Goal: Navigation & Orientation: Go to known website

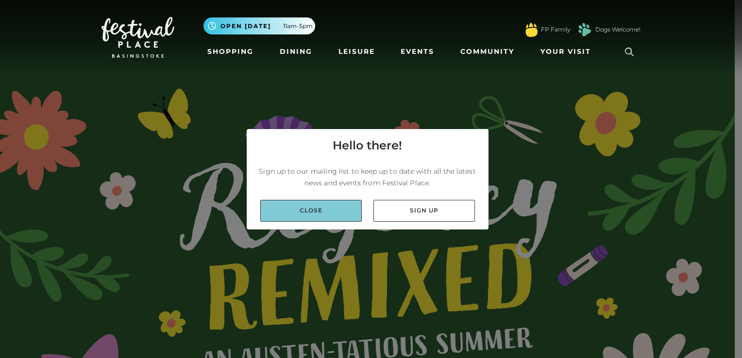
click at [313, 208] on link "Close" at bounding box center [311, 211] width 102 height 22
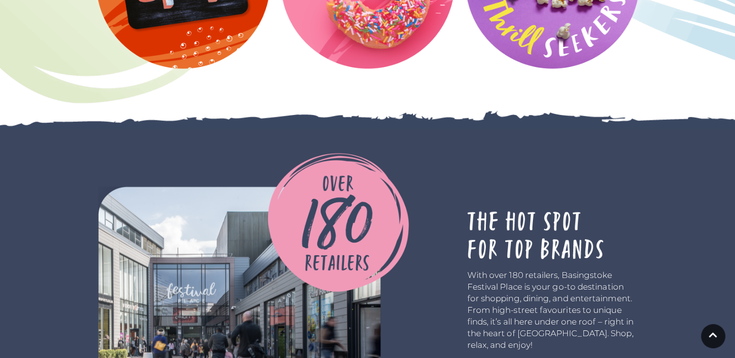
scroll to position [1797, 0]
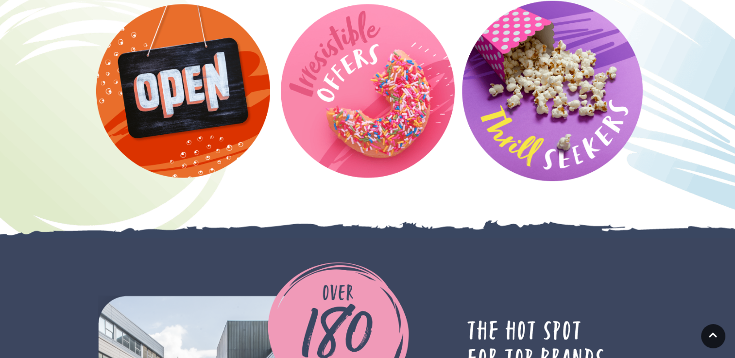
click at [542, 96] on video at bounding box center [552, 90] width 181 height 181
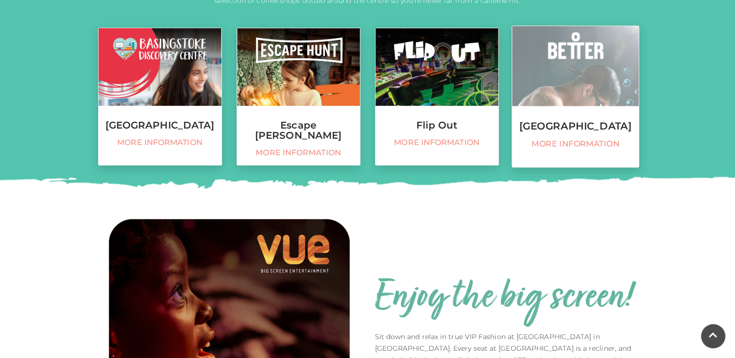
scroll to position [437, 0]
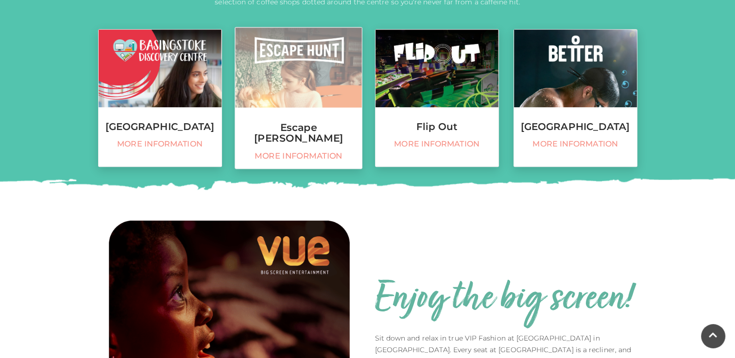
click at [282, 92] on img at bounding box center [298, 68] width 127 height 80
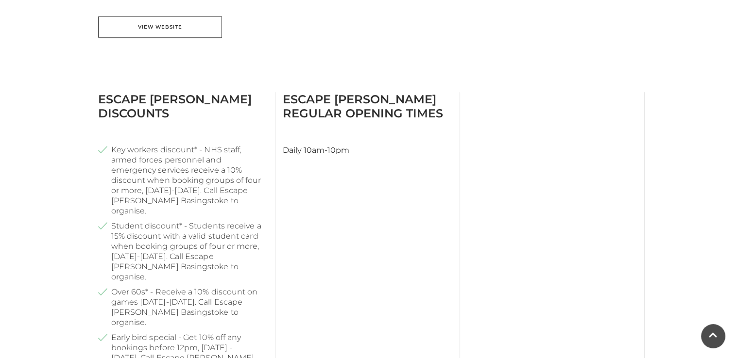
scroll to position [243, 0]
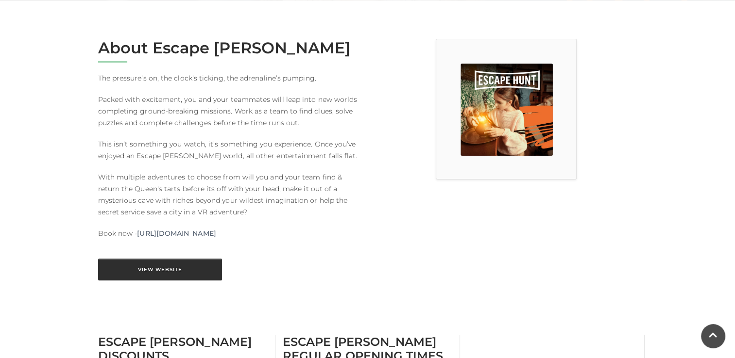
click at [152, 264] on link "View Website" at bounding box center [160, 270] width 124 height 22
